Goal: Task Accomplishment & Management: Manage account settings

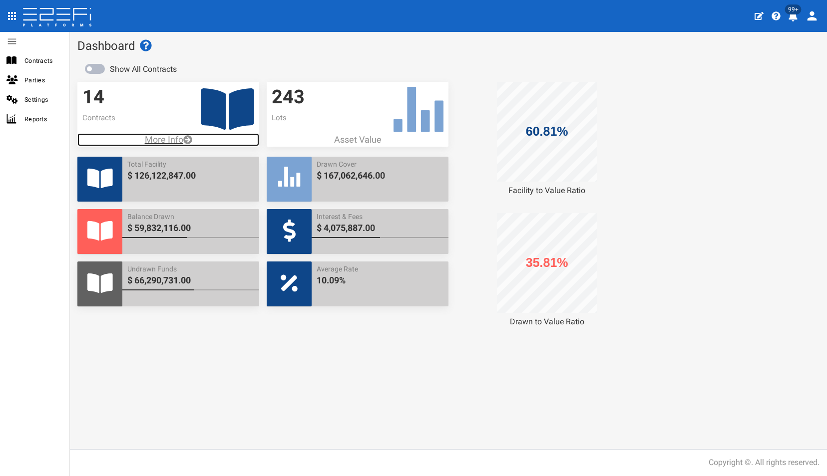
click at [164, 138] on p "More Info" at bounding box center [168, 139] width 182 height 13
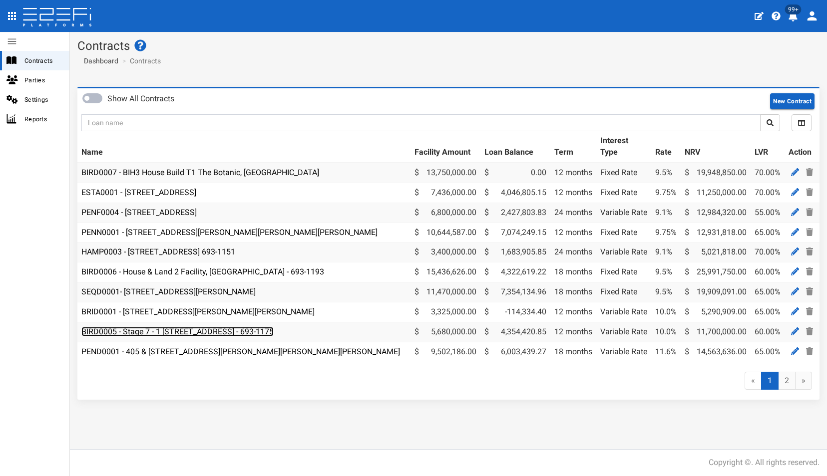
click at [192, 333] on link "BIRD0005 - Stage 7 - 1 [STREET_ADDRESS] - 693-1175" at bounding box center [177, 331] width 192 height 9
click at [794, 330] on icon at bounding box center [795, 332] width 8 height 8
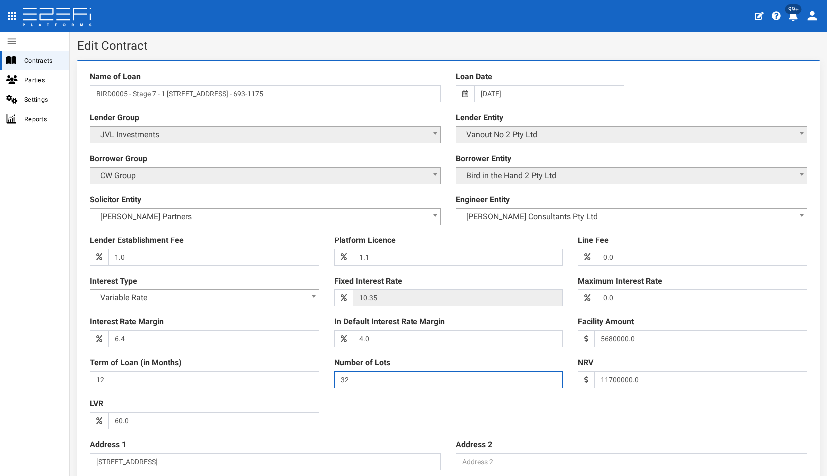
click at [356, 384] on input "32" at bounding box center [448, 380] width 229 height 17
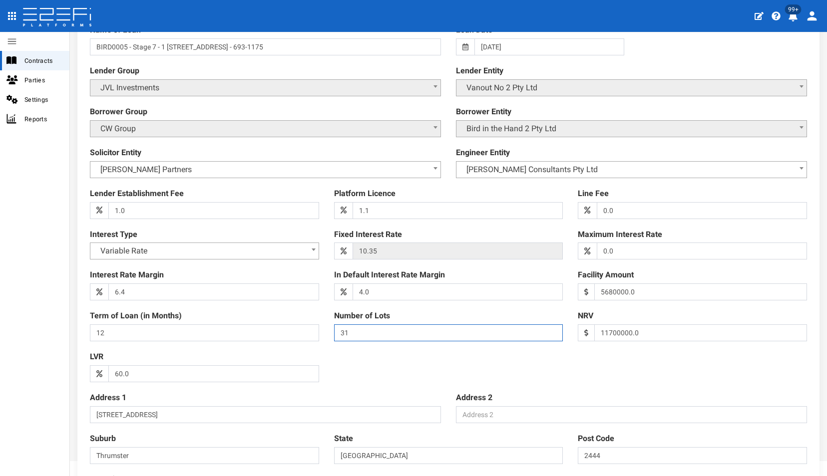
scroll to position [100, 0]
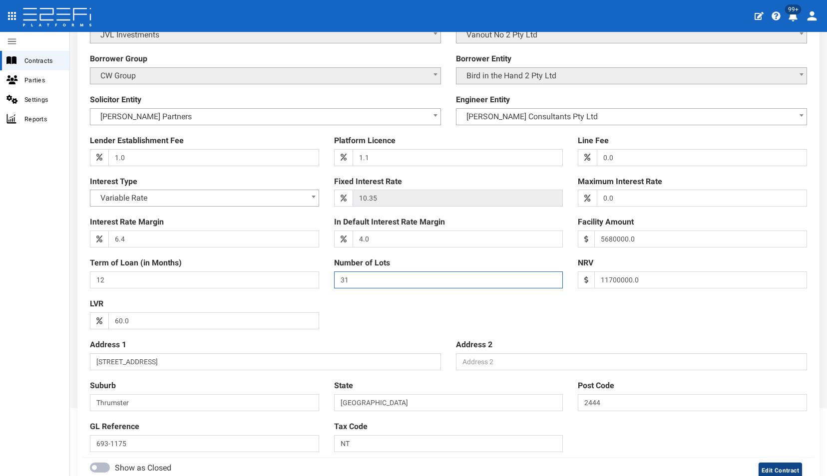
type input "31"
click at [773, 469] on button "Edit Contract" at bounding box center [780, 471] width 43 height 16
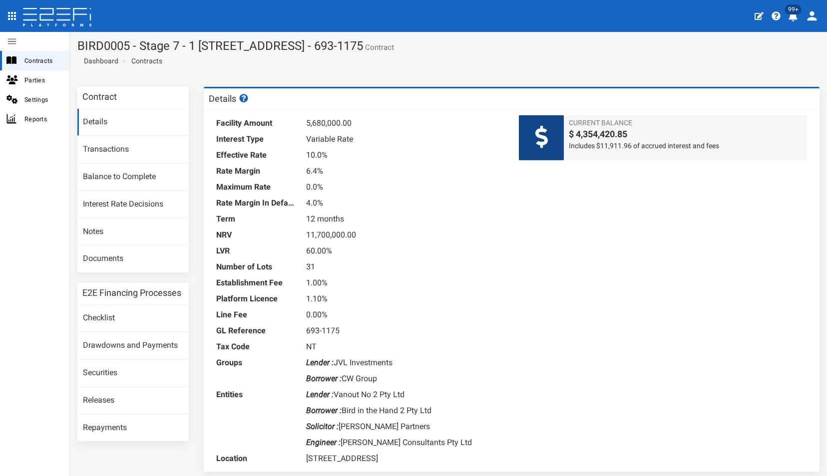
click at [14, 18] on icon "open drawer" at bounding box center [12, 16] width 8 height 8
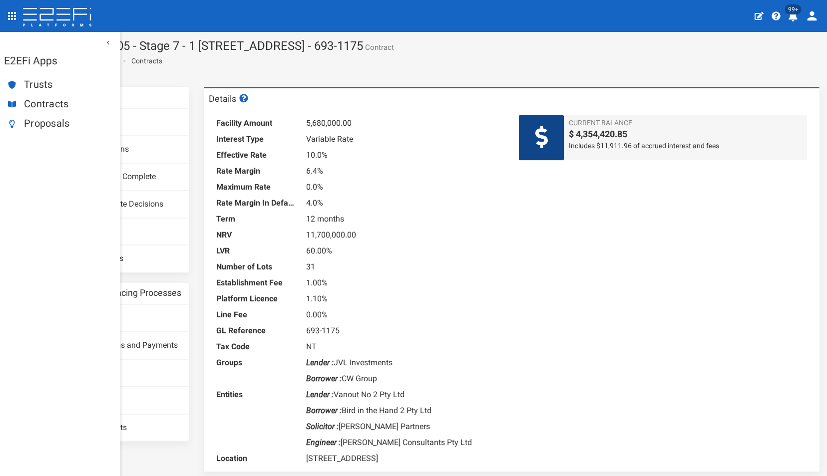
click at [47, 120] on span "Proposals" at bounding box center [68, 123] width 88 height 11
